Goal: Task Accomplishment & Management: Manage account settings

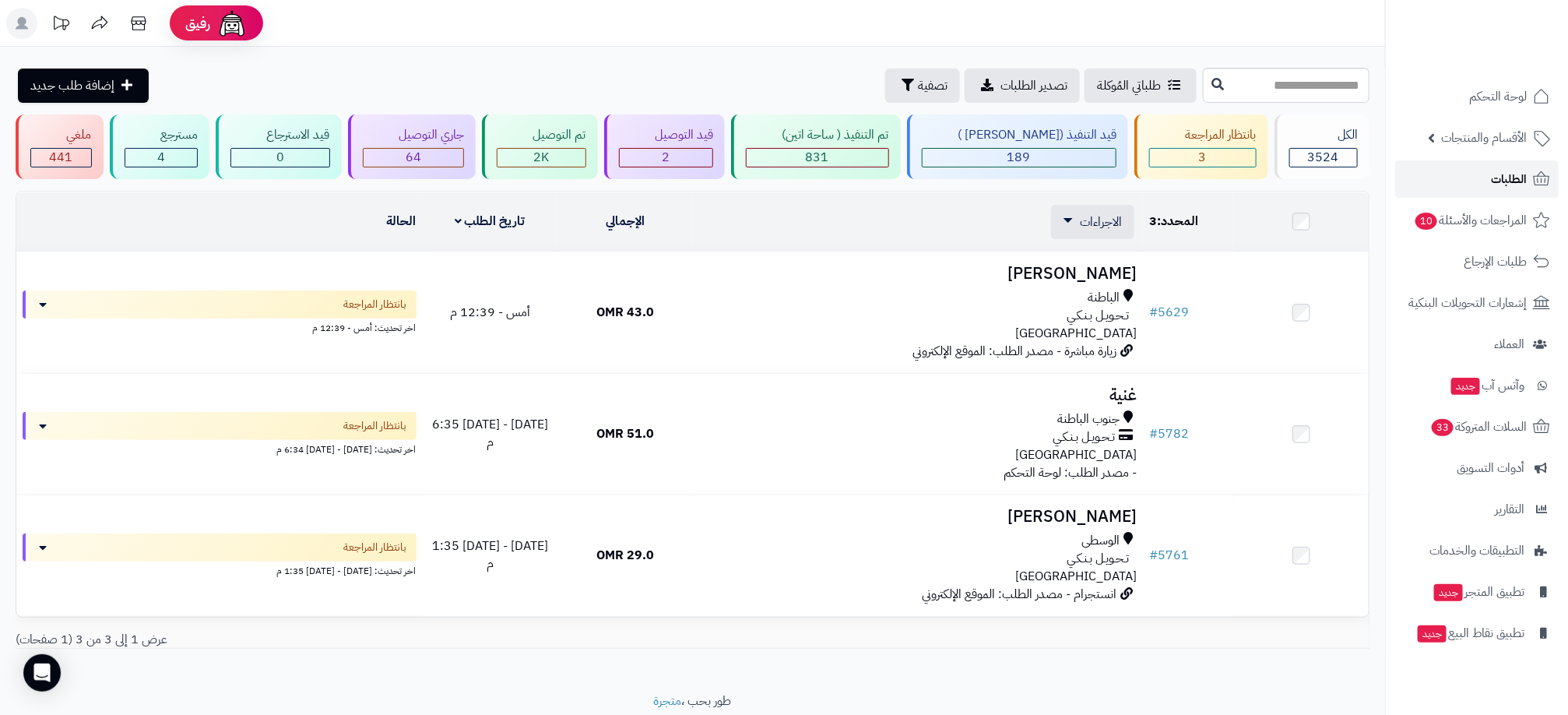
click at [1499, 180] on span "الطلبات" at bounding box center [1509, 180] width 36 height 22
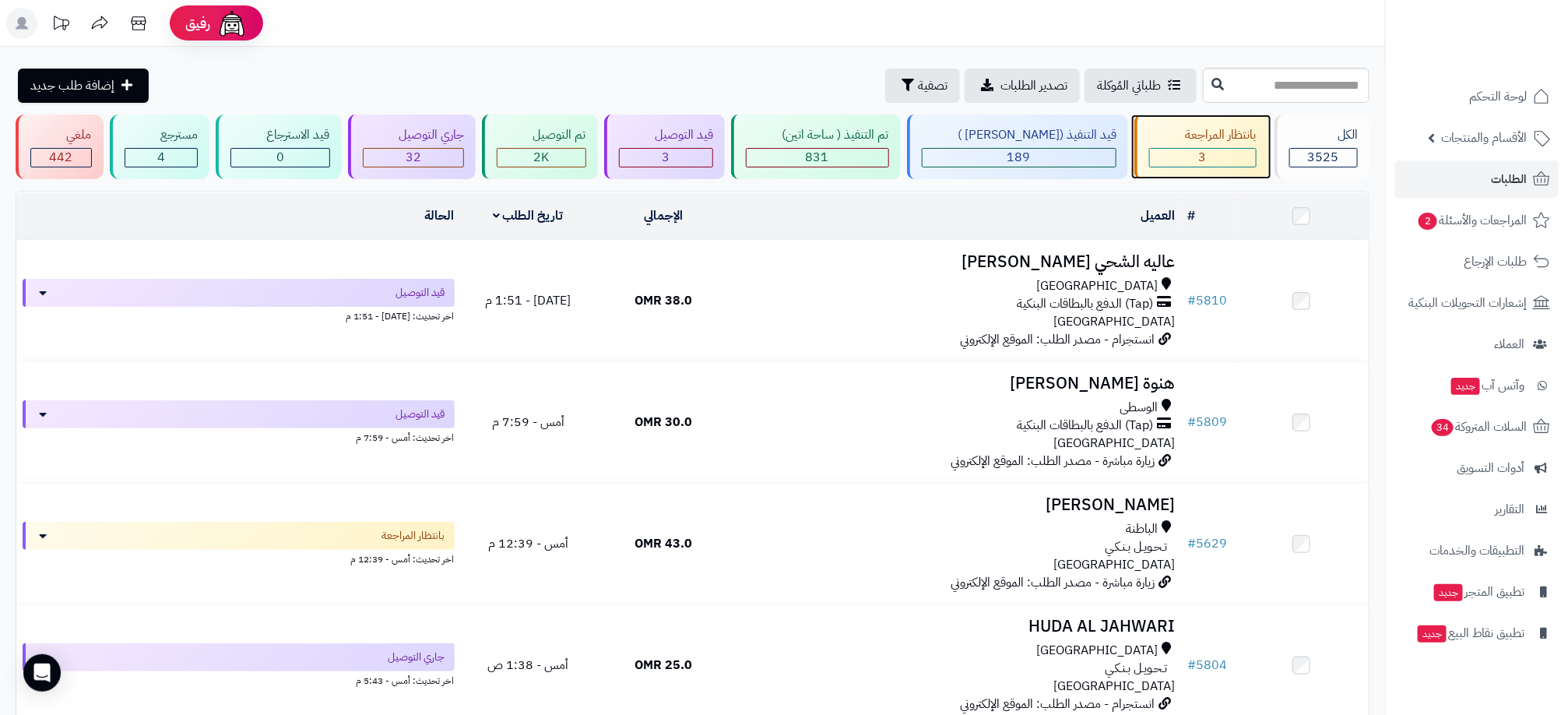
click at [1224, 150] on div "3" at bounding box center [1203, 157] width 106 height 18
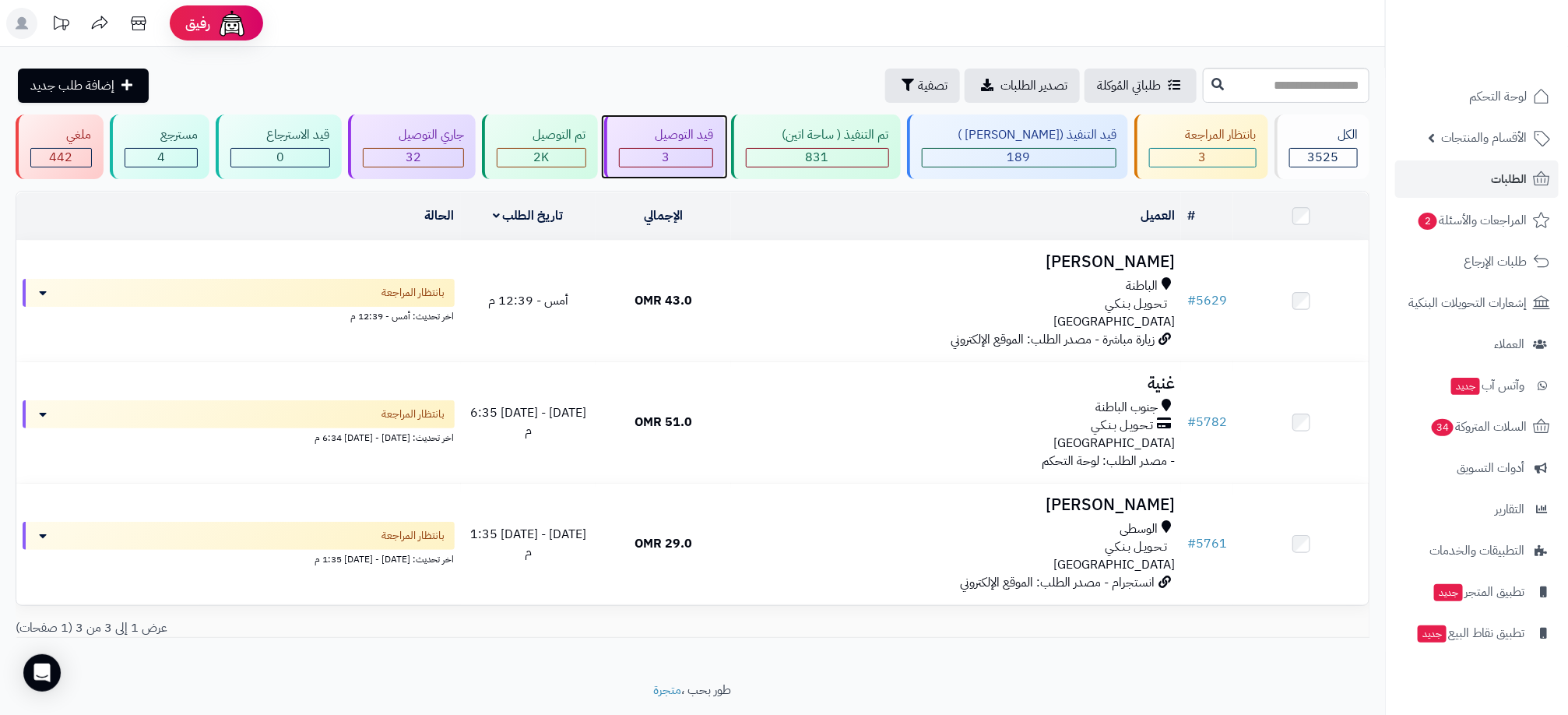
click at [698, 159] on div "3" at bounding box center [667, 157] width 93 height 18
click at [1521, 192] on link "الطلبات" at bounding box center [1476, 179] width 164 height 37
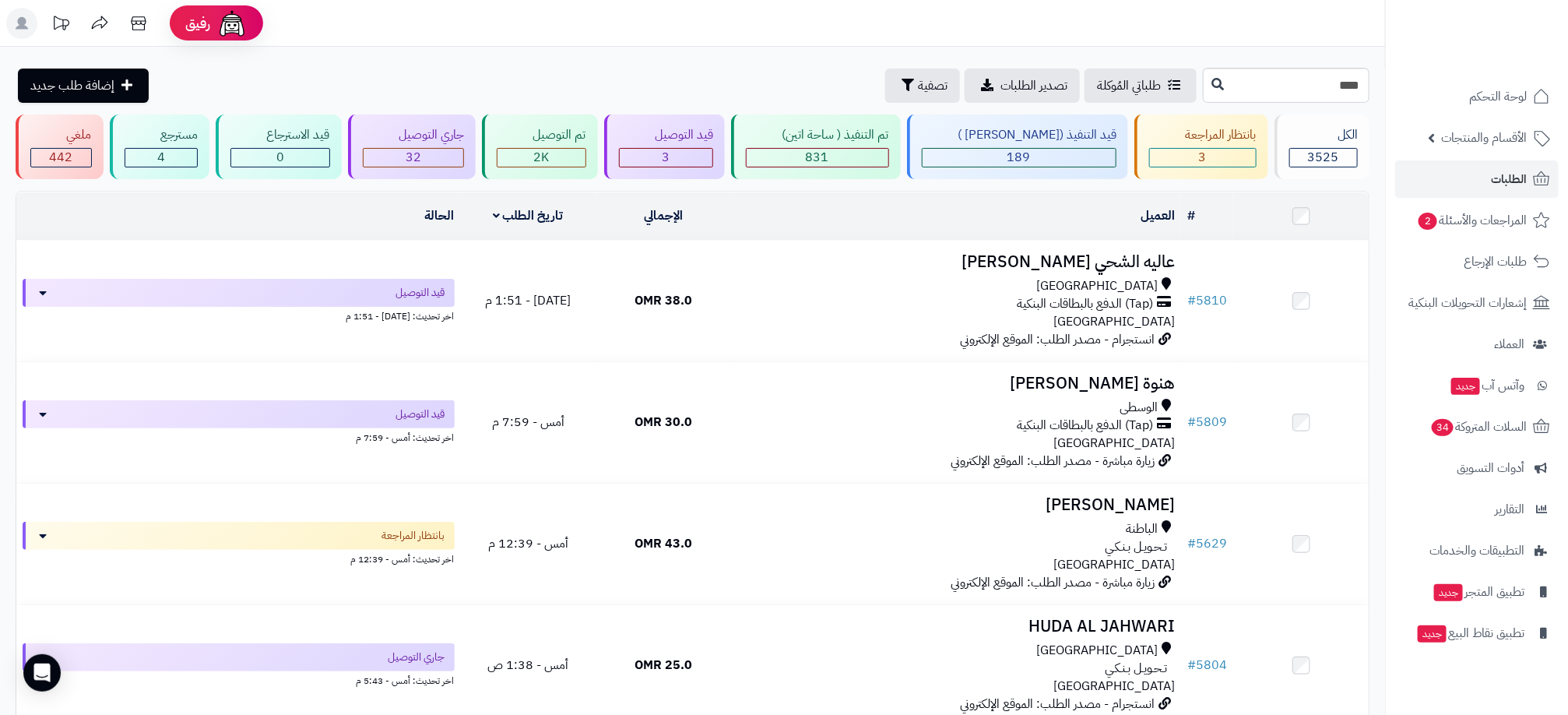
type input "****"
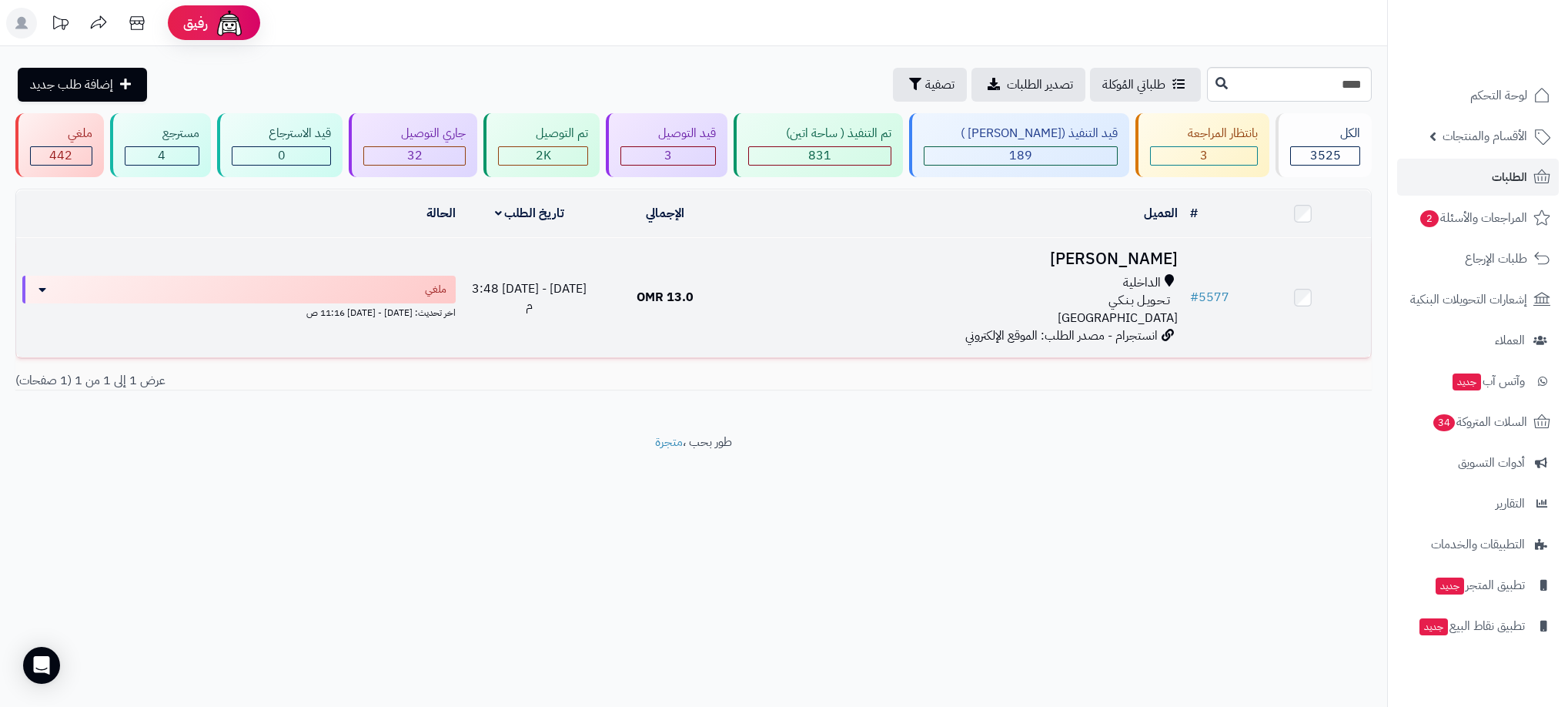
click at [908, 298] on div "تـحـويـل بـنـكـي" at bounding box center [958, 300] width 439 height 18
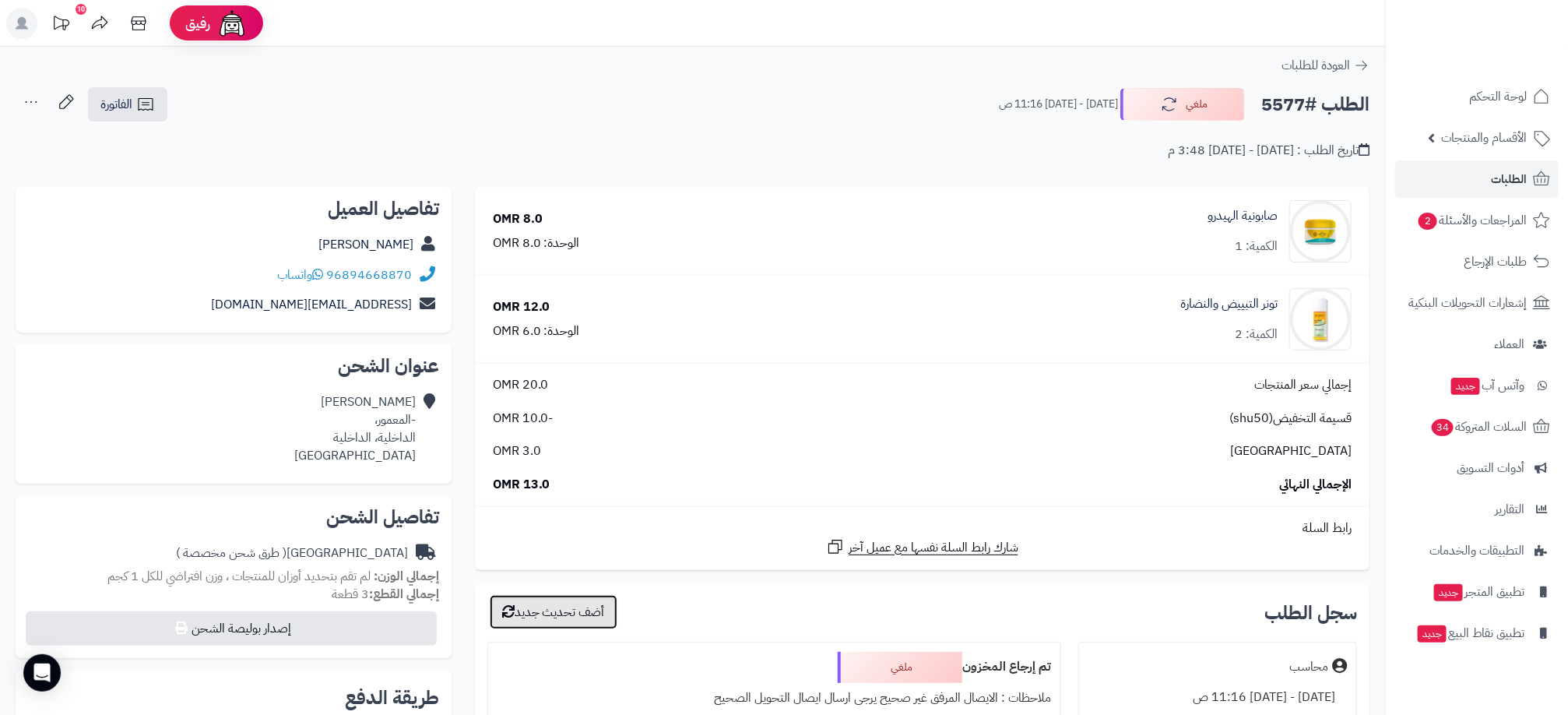
click at [596, 613] on button "أضف تحديث جديد" at bounding box center [553, 611] width 127 height 34
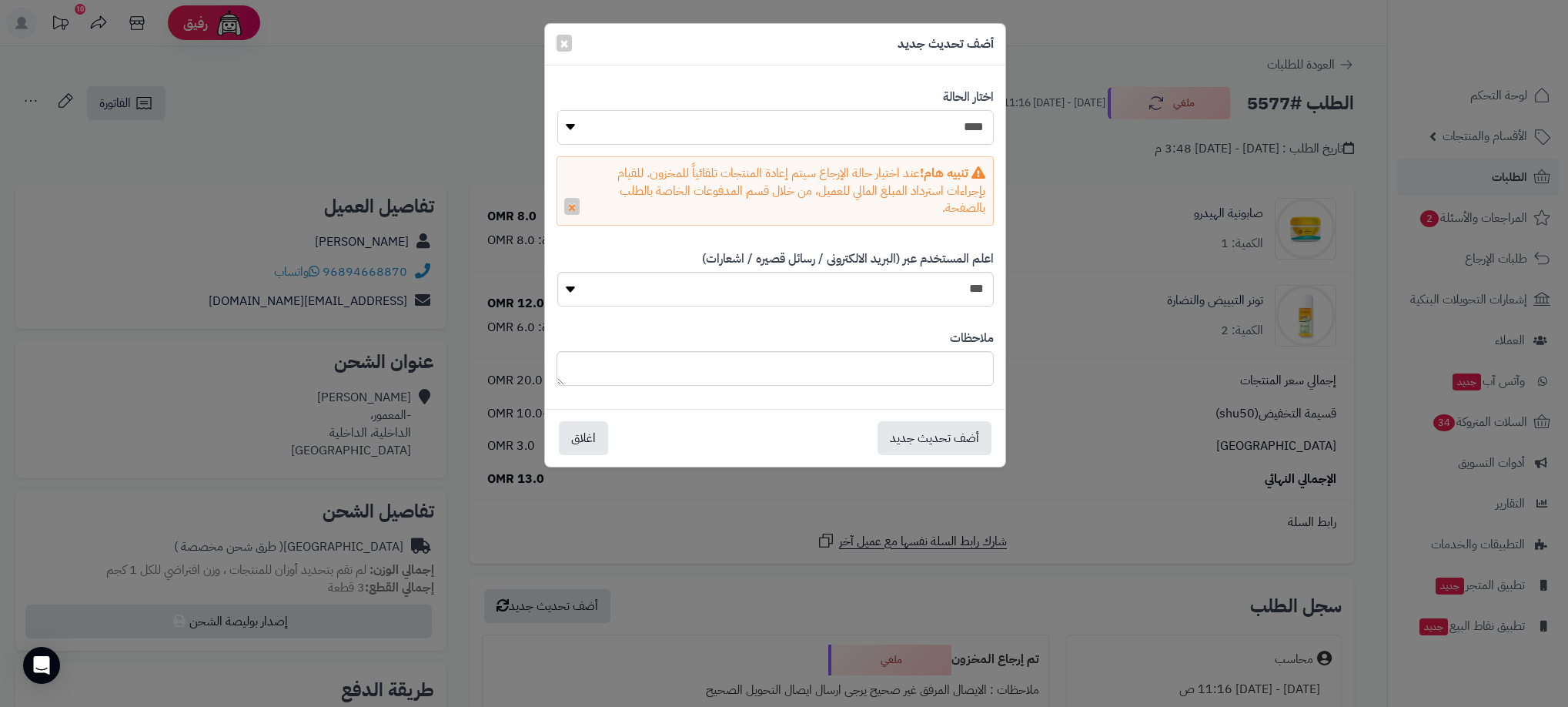
click at [963, 130] on select "**********" at bounding box center [775, 127] width 436 height 34
select select "**"
click at [557, 110] on select "**********" at bounding box center [775, 127] width 436 height 34
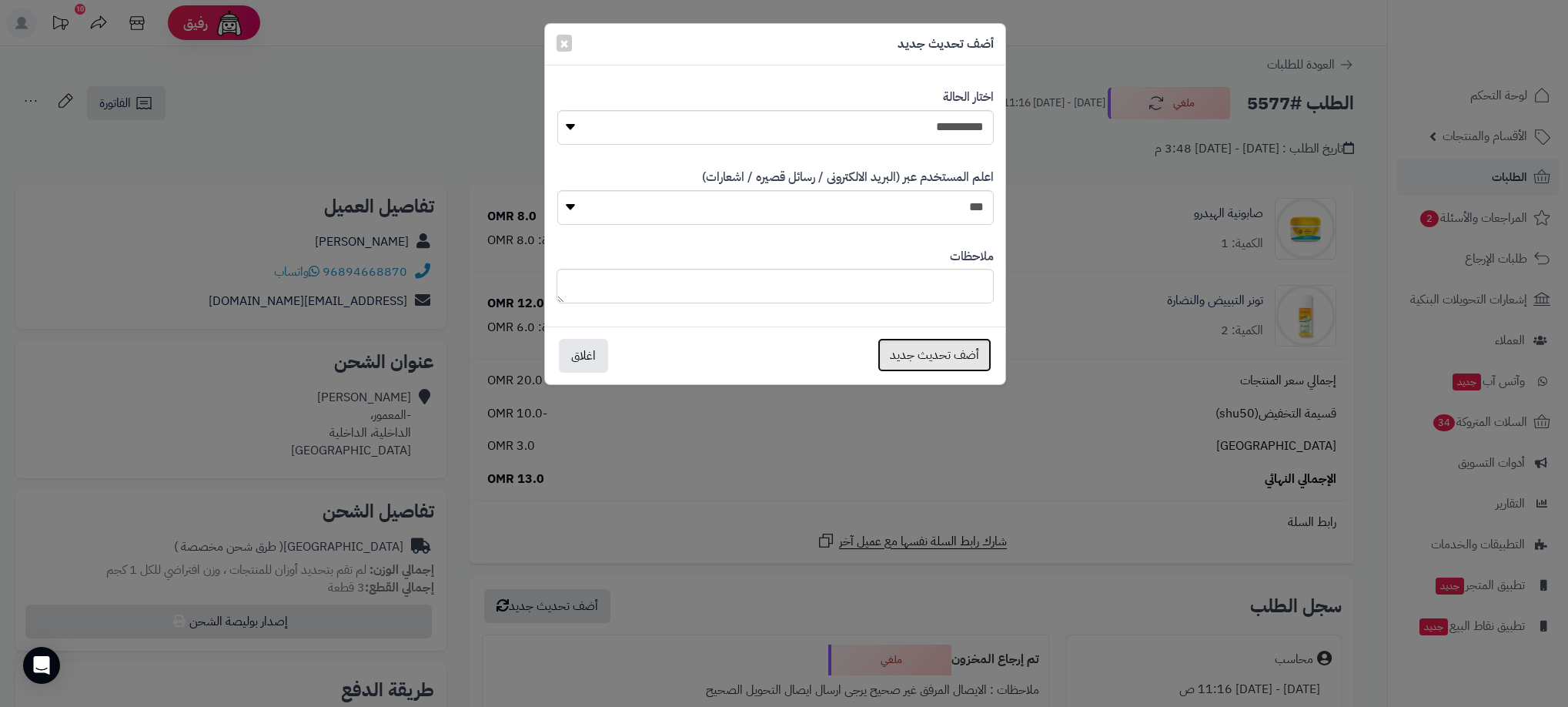
click at [937, 368] on button "أضف تحديث جديد" at bounding box center [934, 354] width 114 height 34
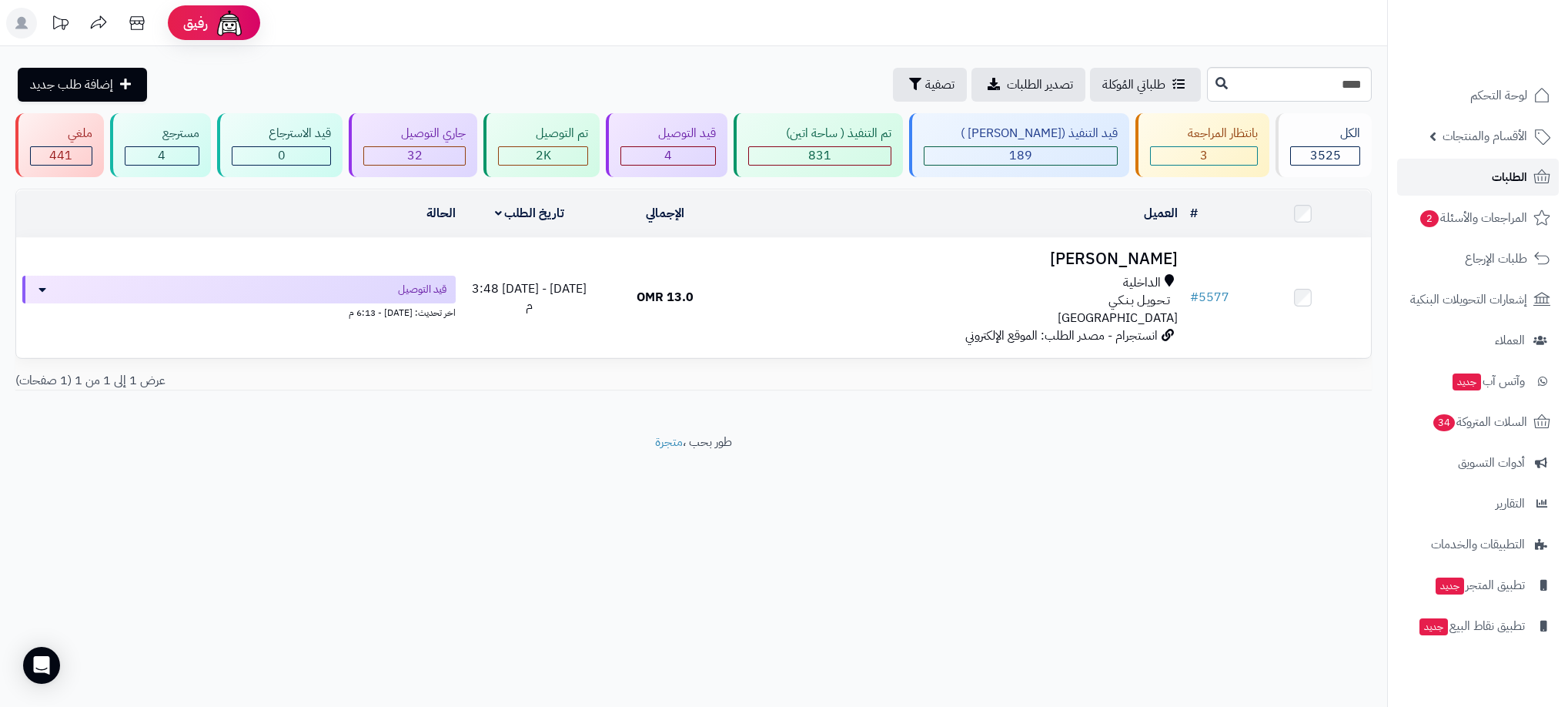
click at [1457, 187] on link "الطلبات" at bounding box center [1477, 177] width 162 height 37
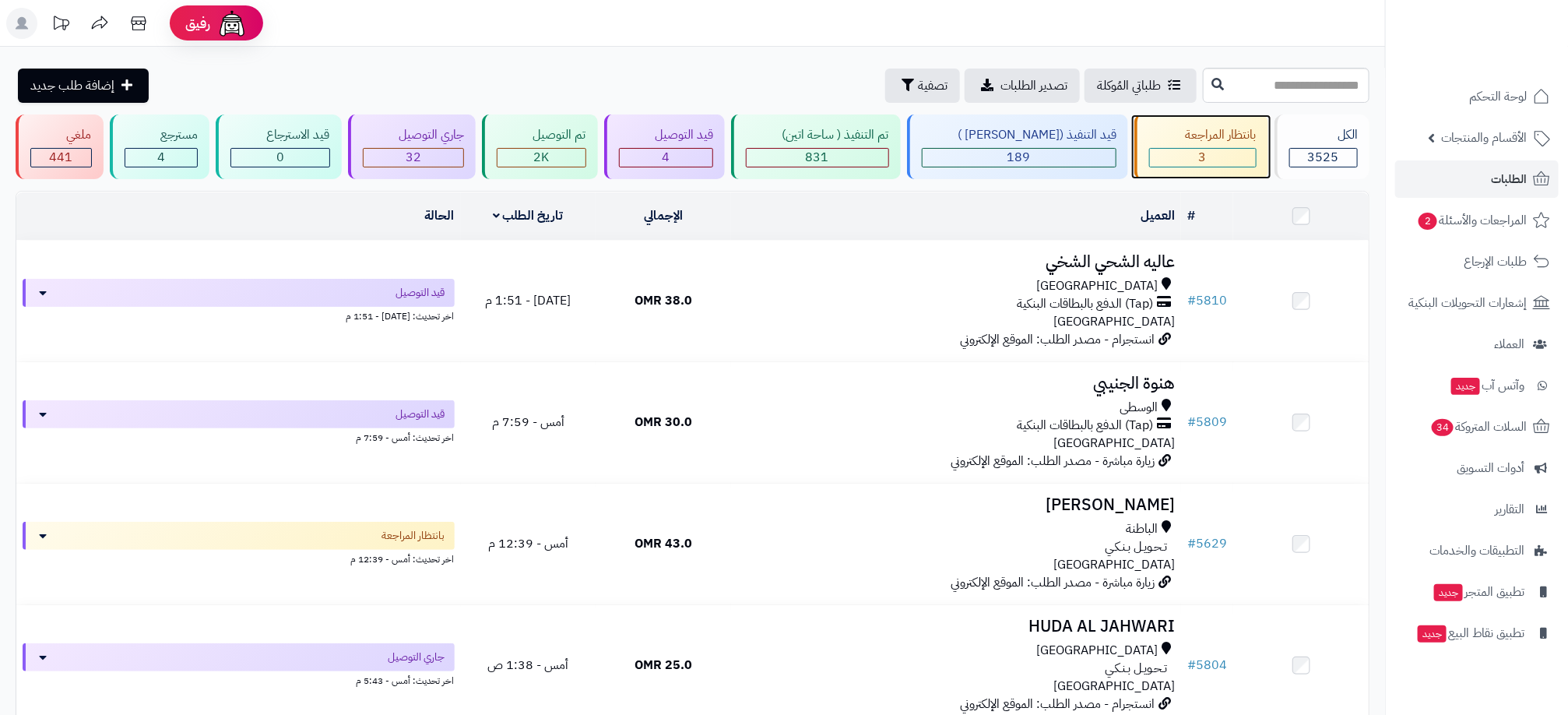
click at [1203, 145] on div "بانتظار المراجعة 3" at bounding box center [1201, 147] width 134 height 65
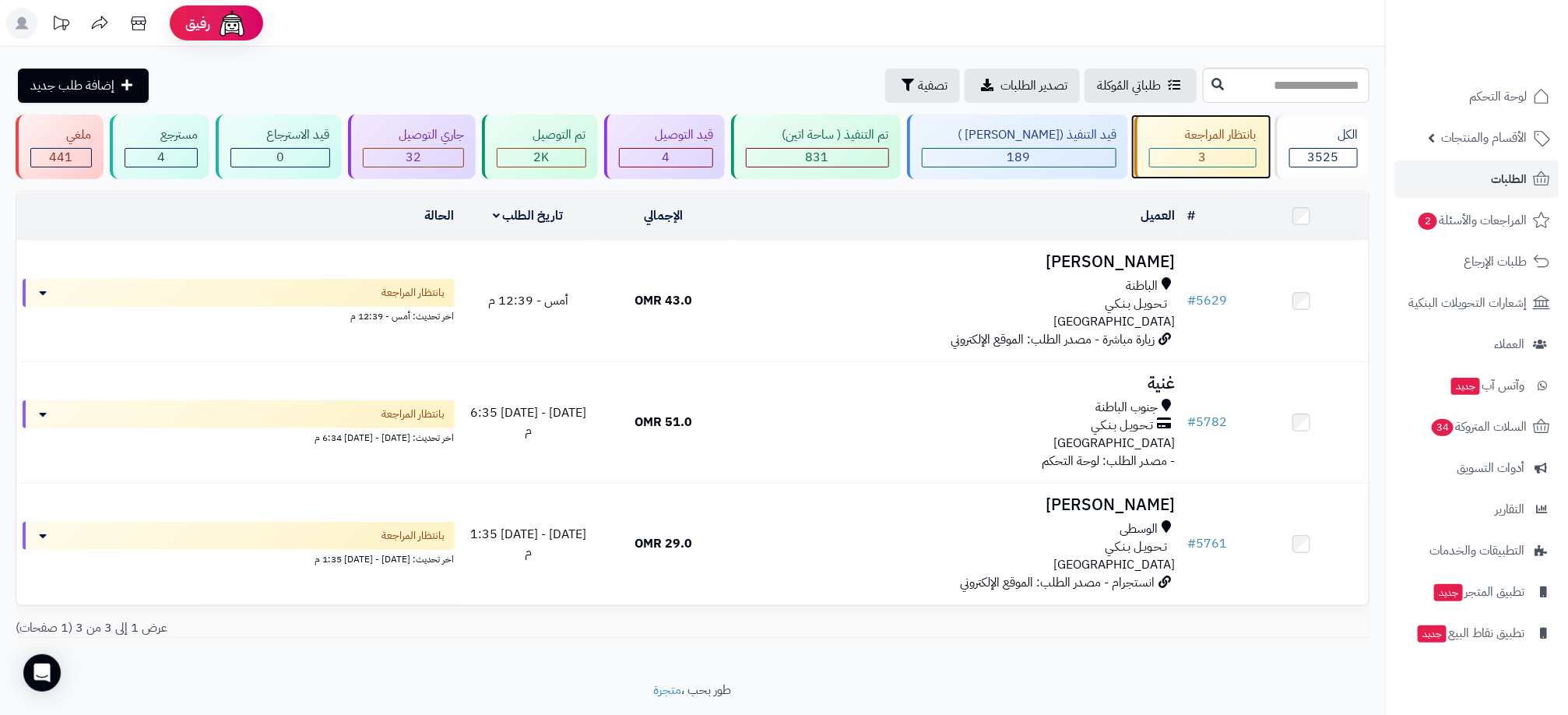
click at [1199, 160] on span "3" at bounding box center [1203, 157] width 8 height 19
click at [1188, 152] on div "3" at bounding box center [1203, 157] width 106 height 18
click at [50, 157] on div "441" at bounding box center [61, 157] width 60 height 18
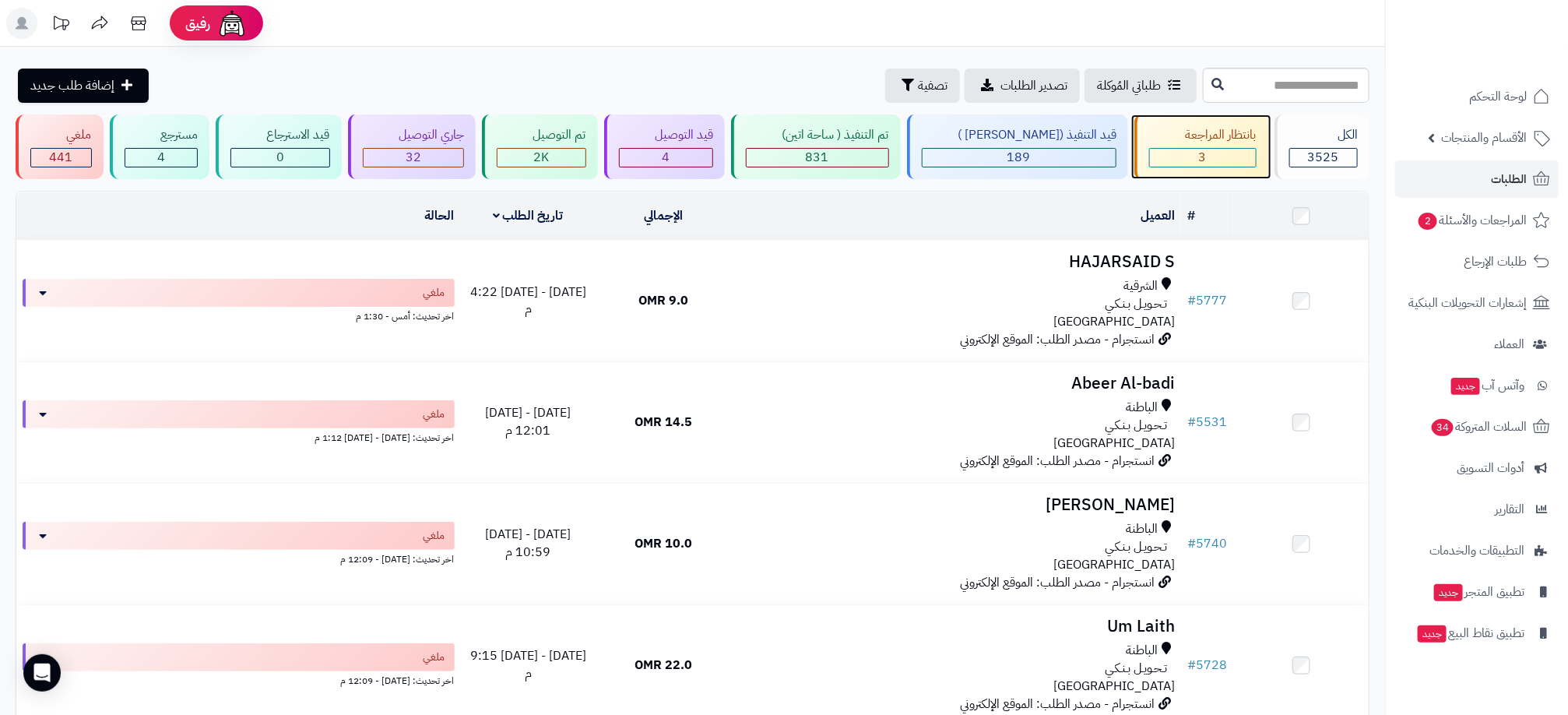
click at [1222, 149] on div "3" at bounding box center [1203, 157] width 106 height 18
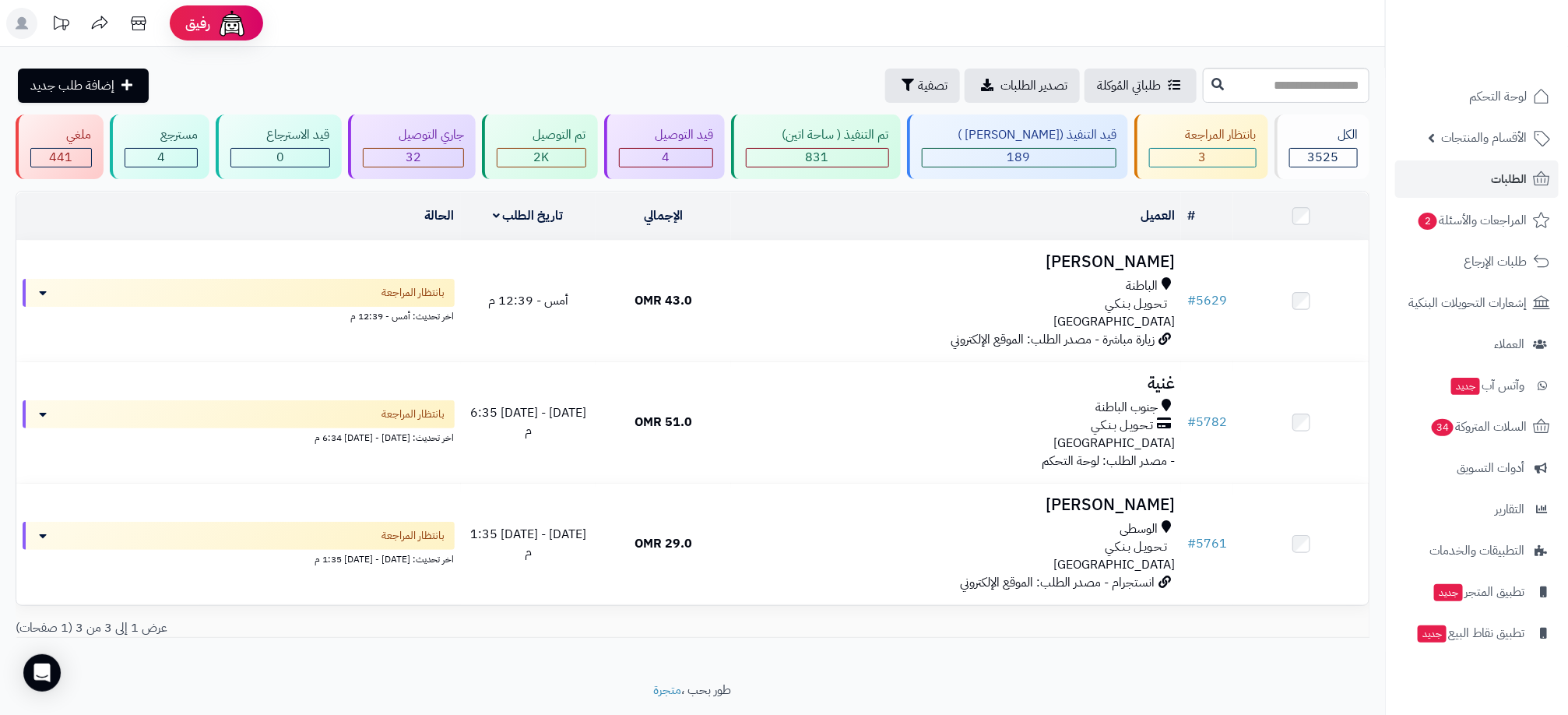
drag, startPoint x: 334, startPoint y: 85, endPoint x: 406, endPoint y: 105, distance: 74.7
click at [334, 85] on div "طلباتي المُوكلة تصدير الطلبات تصفية إضافة طلب جديد" at bounding box center [607, 85] width 1184 height 34
click at [664, 148] on div "4" at bounding box center [667, 157] width 95 height 20
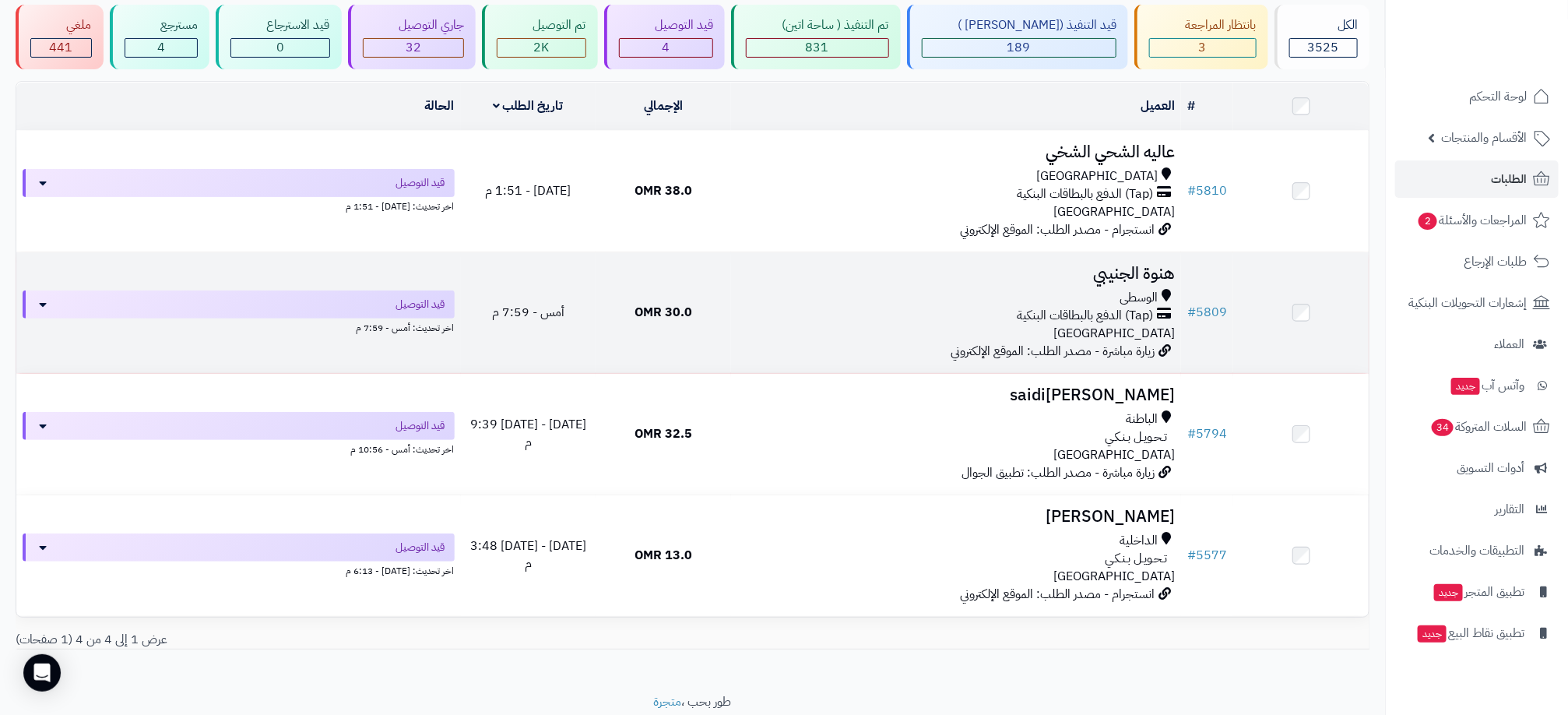
scroll to position [117, 0]
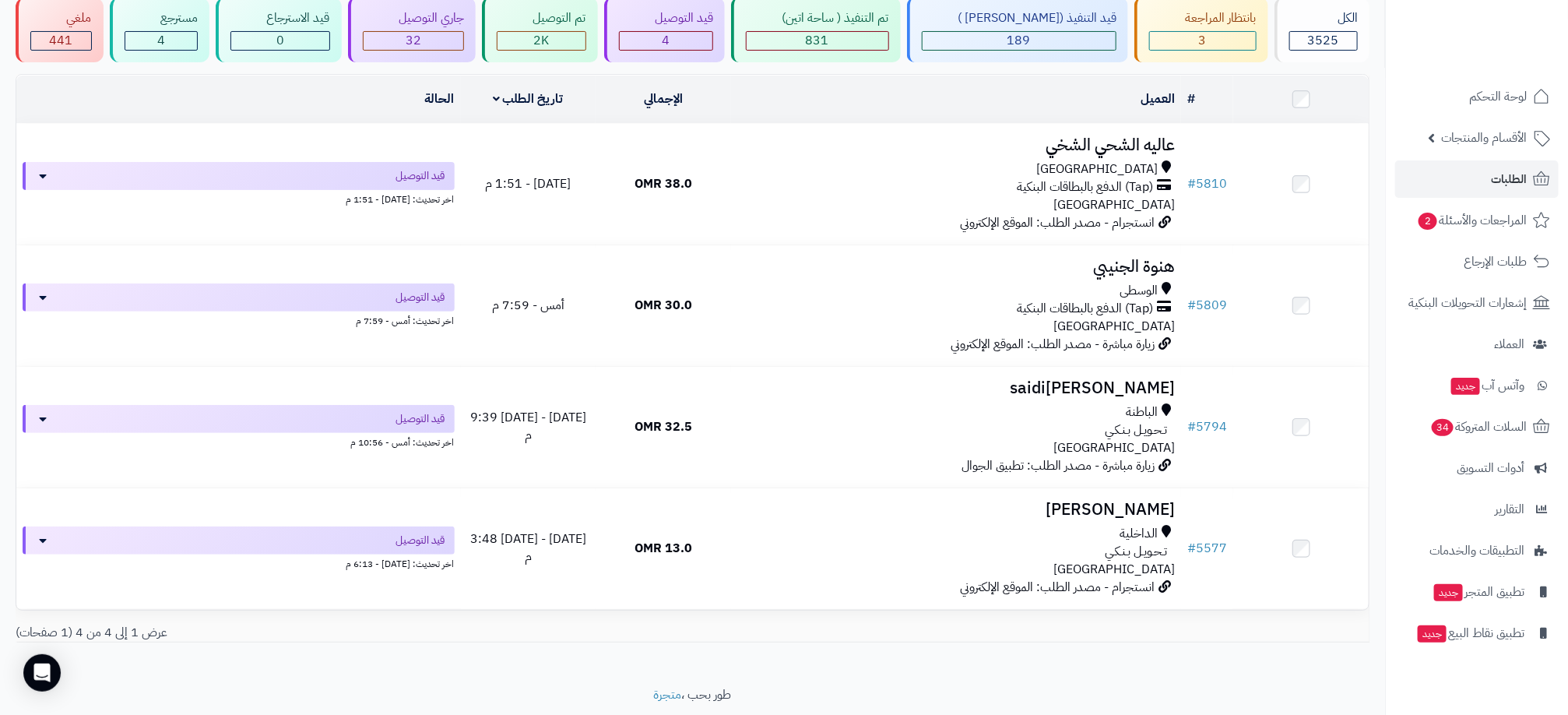
click at [1345, 694] on footer "طور بحب ، متجرة" at bounding box center [693, 724] width 1385 height 78
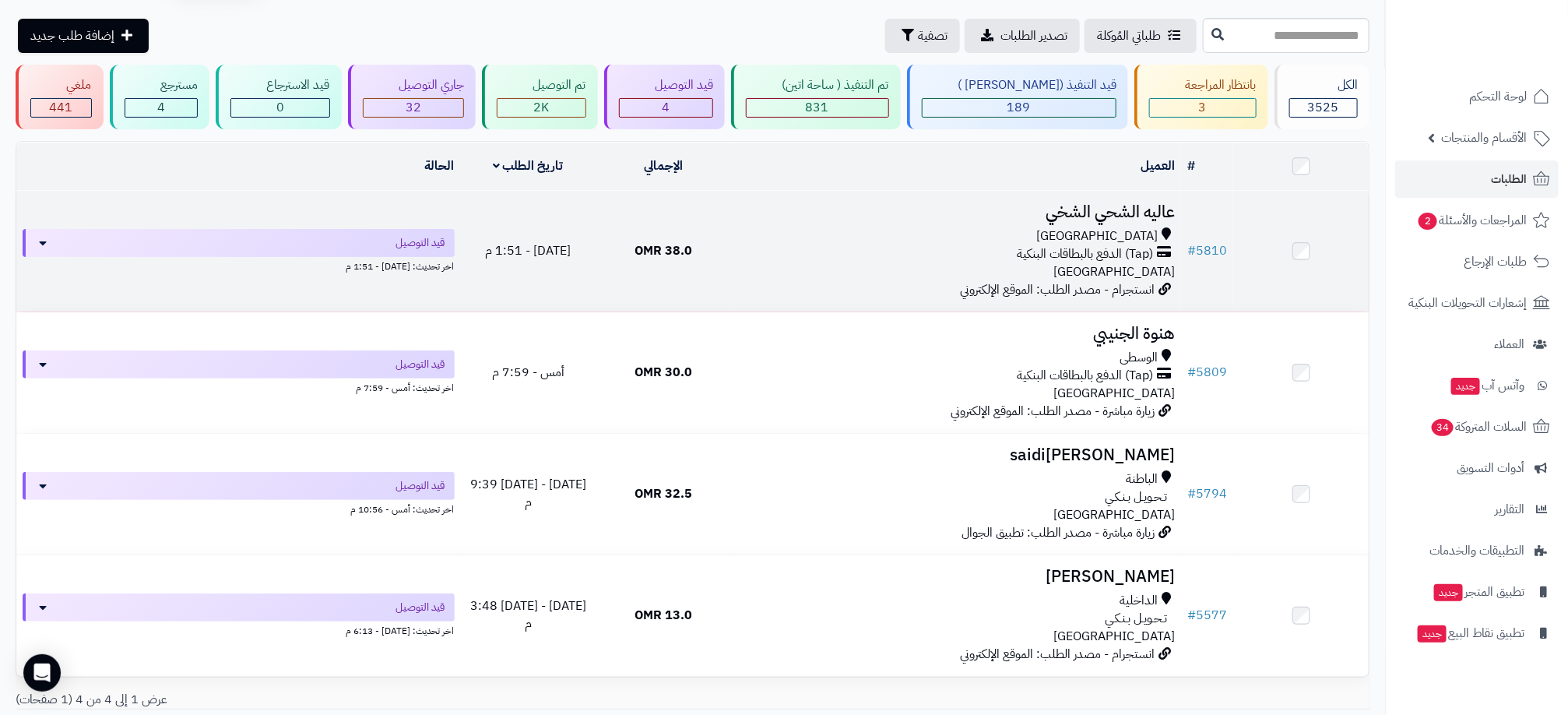
scroll to position [0, 0]
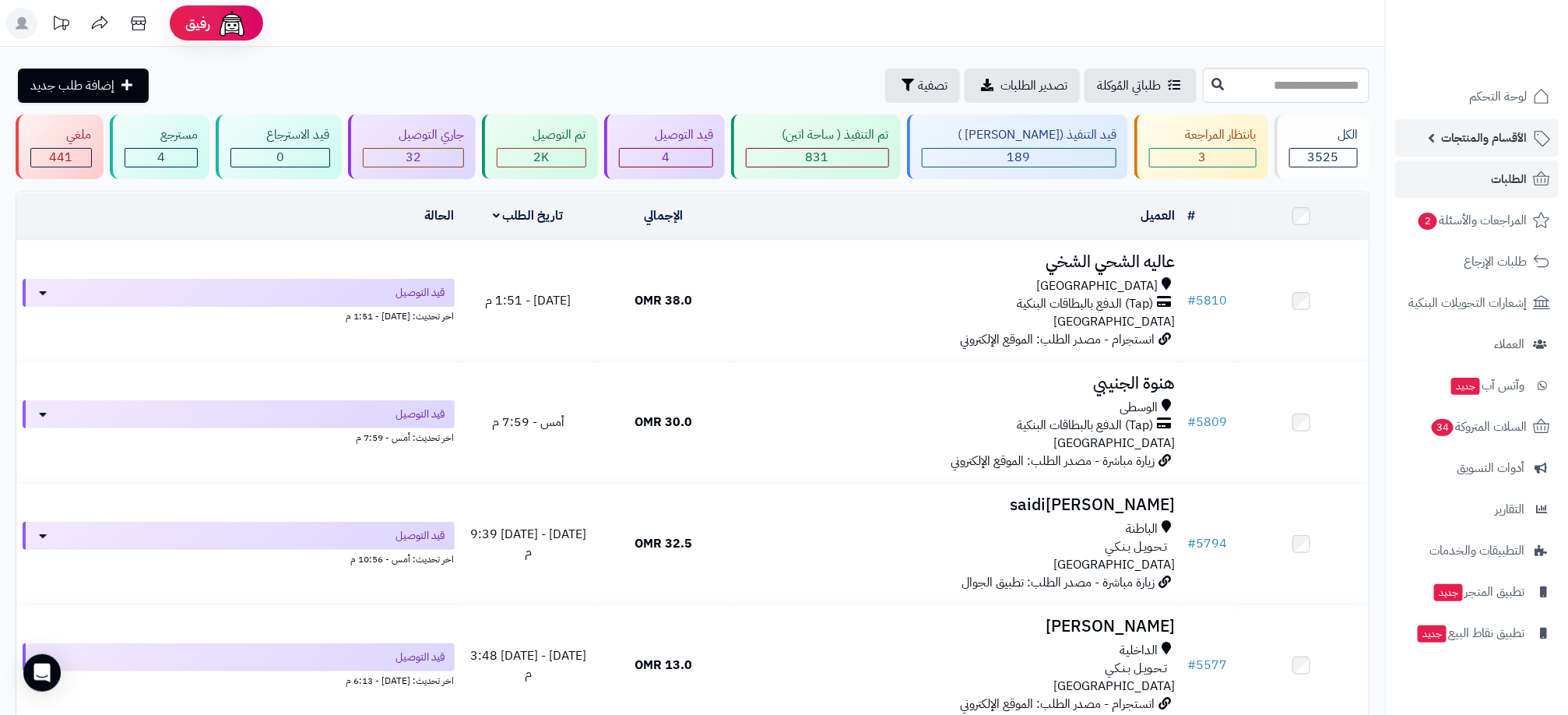
click at [1483, 131] on span "الأقسام والمنتجات" at bounding box center [1483, 138] width 85 height 22
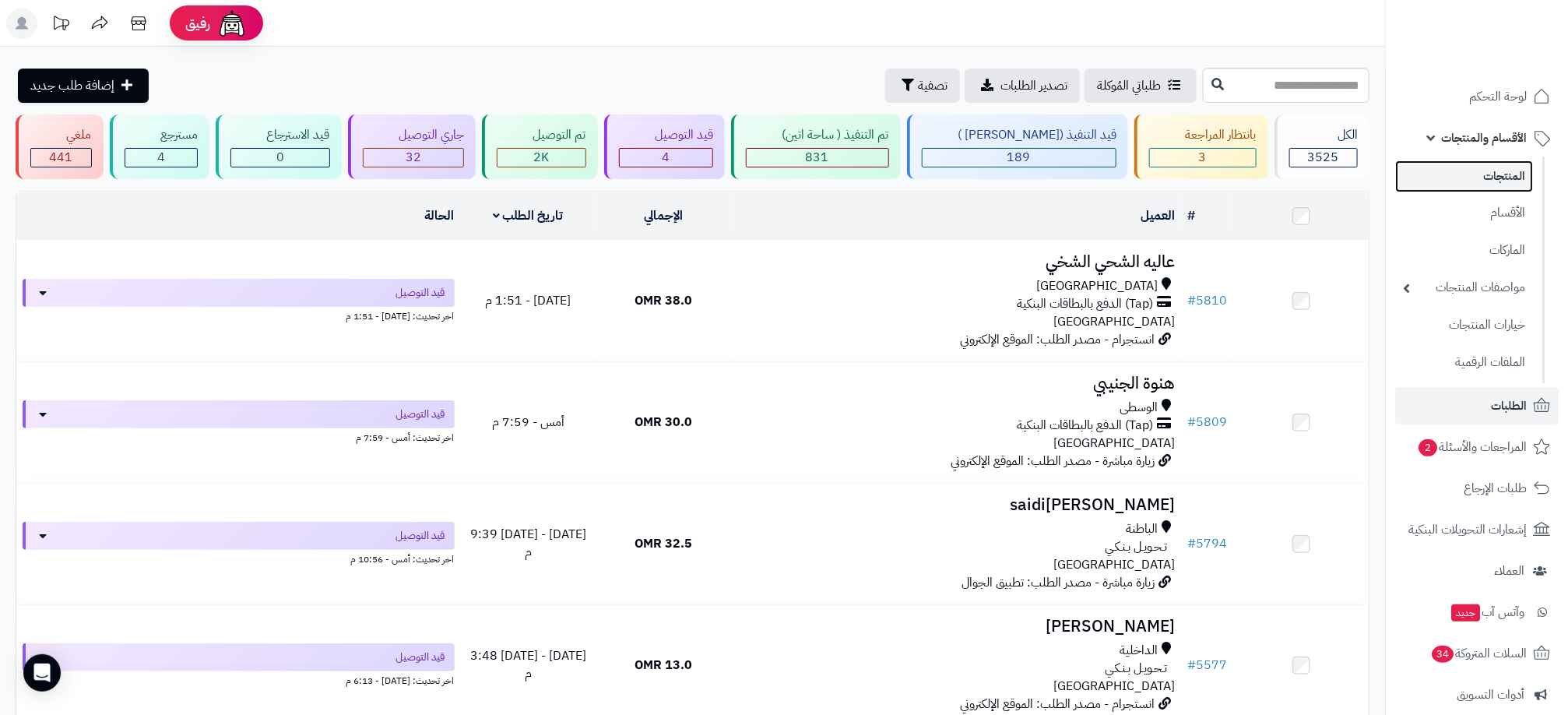
click at [1494, 173] on link "المنتجات" at bounding box center [1464, 176] width 138 height 32
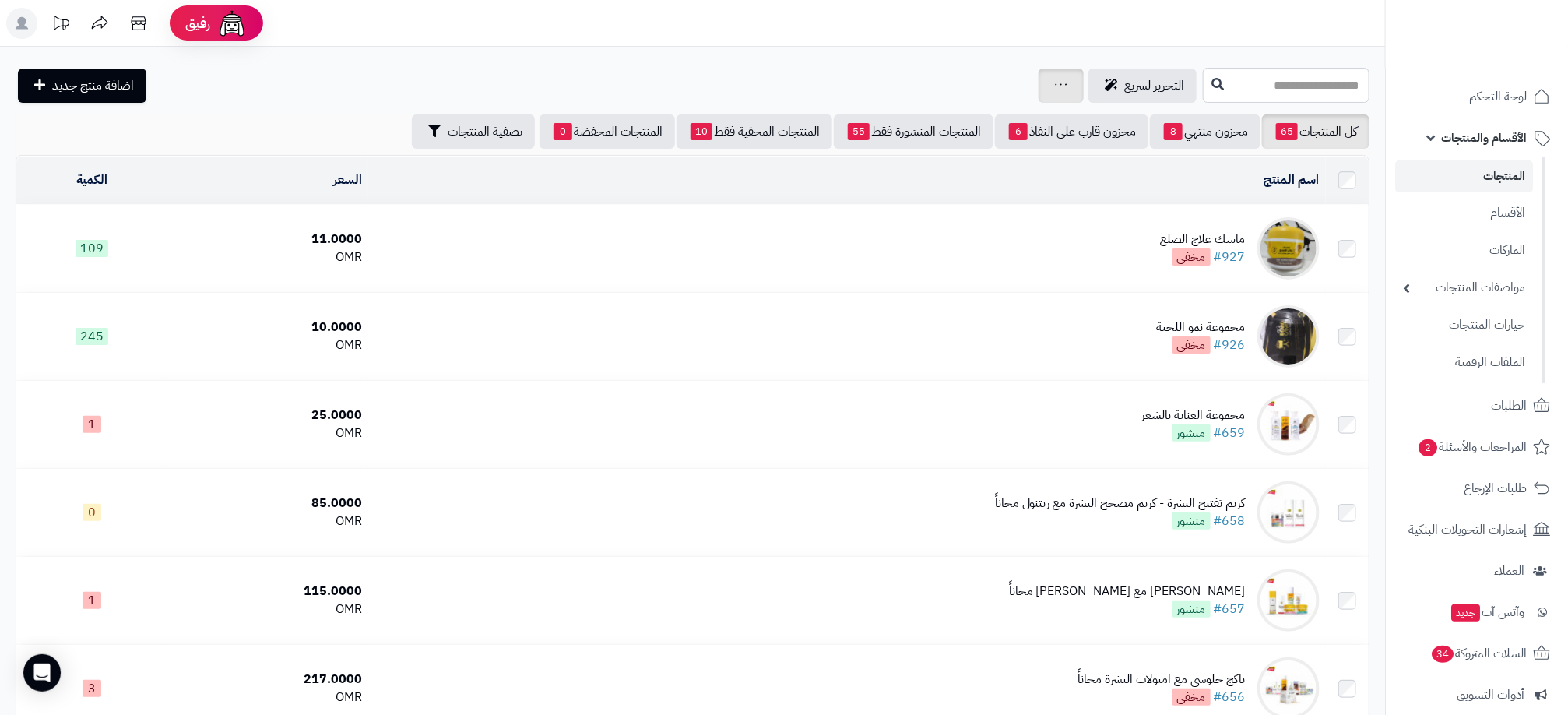
click at [1038, 81] on div "جرد مخزون المنتجات جرد مخزون الخيارات فقط تعديل أسعار المنتجات الملصقات تصدير ا…" at bounding box center [1060, 85] width 45 height 34
click at [1055, 85] on icon at bounding box center [1061, 84] width 13 height 10
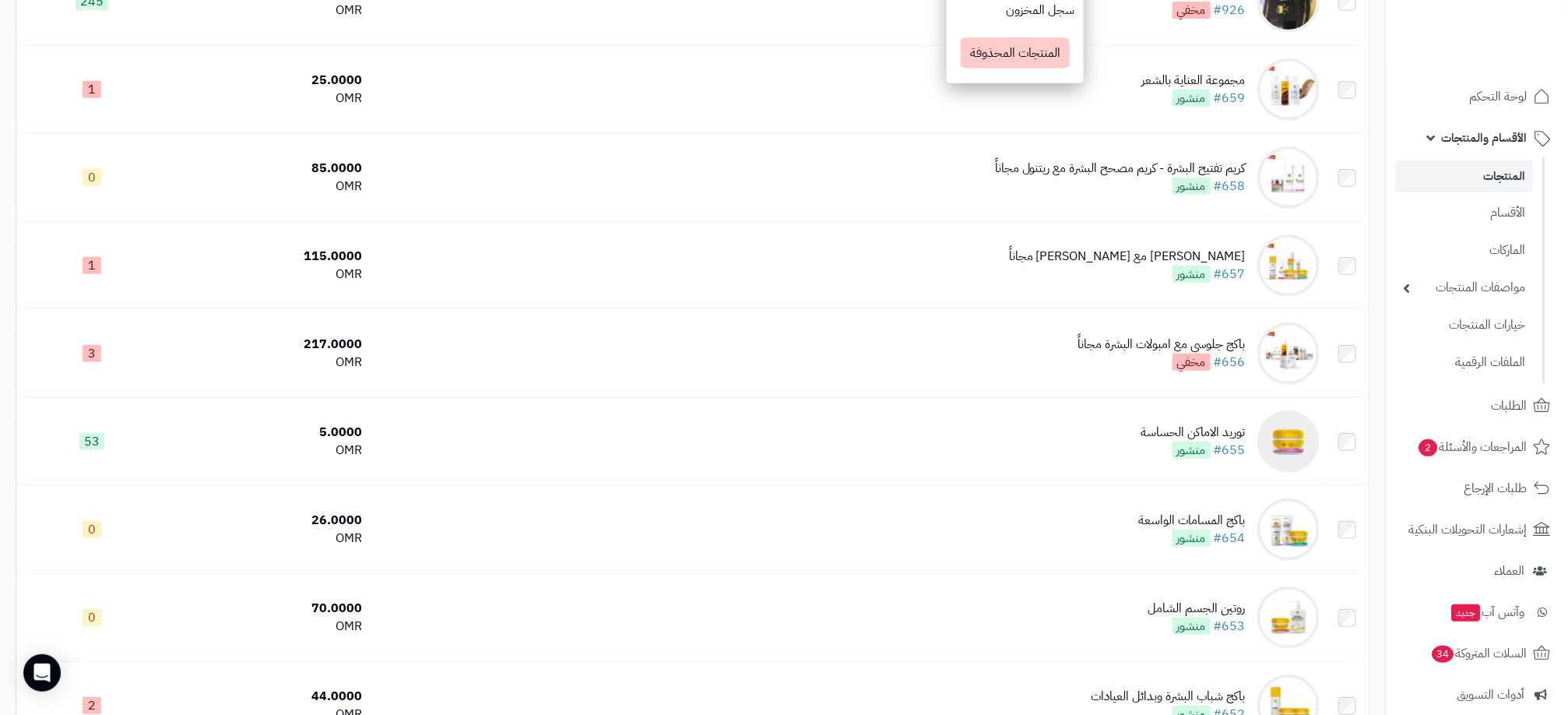
scroll to position [117, 0]
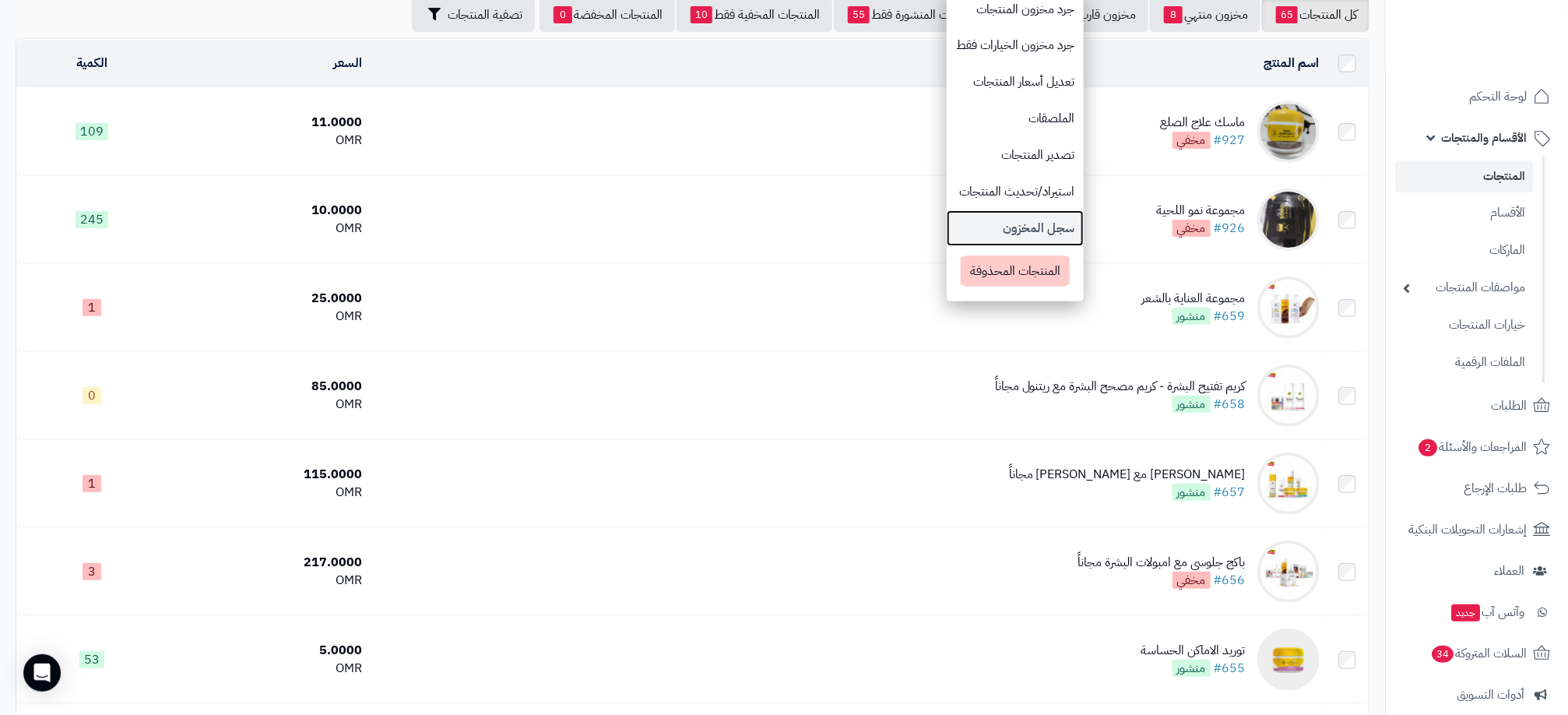
click at [950, 234] on link "سجل المخزون" at bounding box center [1014, 229] width 137 height 36
